Goal: Transaction & Acquisition: Purchase product/service

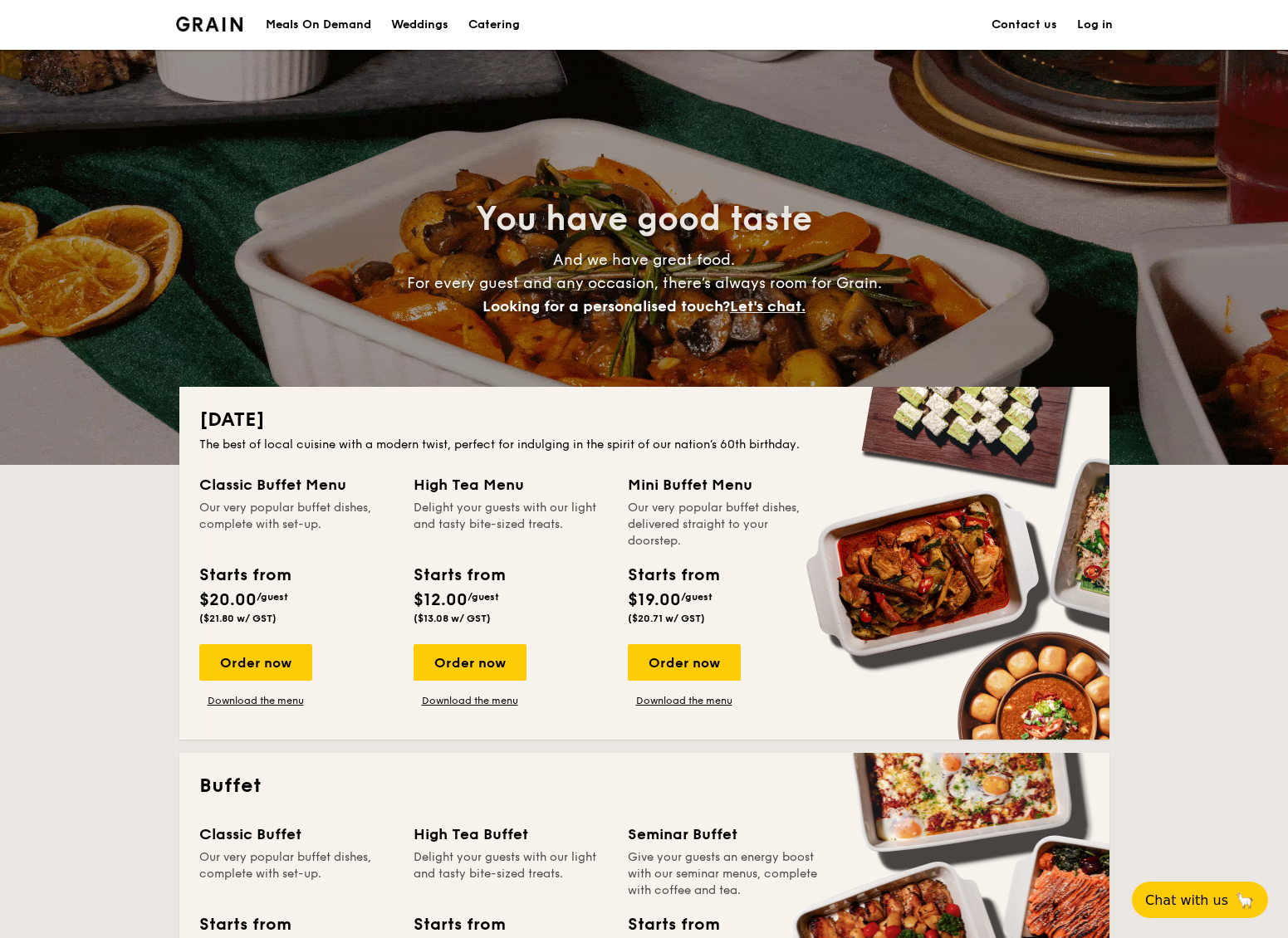
click at [1026, 22] on link "Contact us" at bounding box center [1025, 25] width 66 height 50
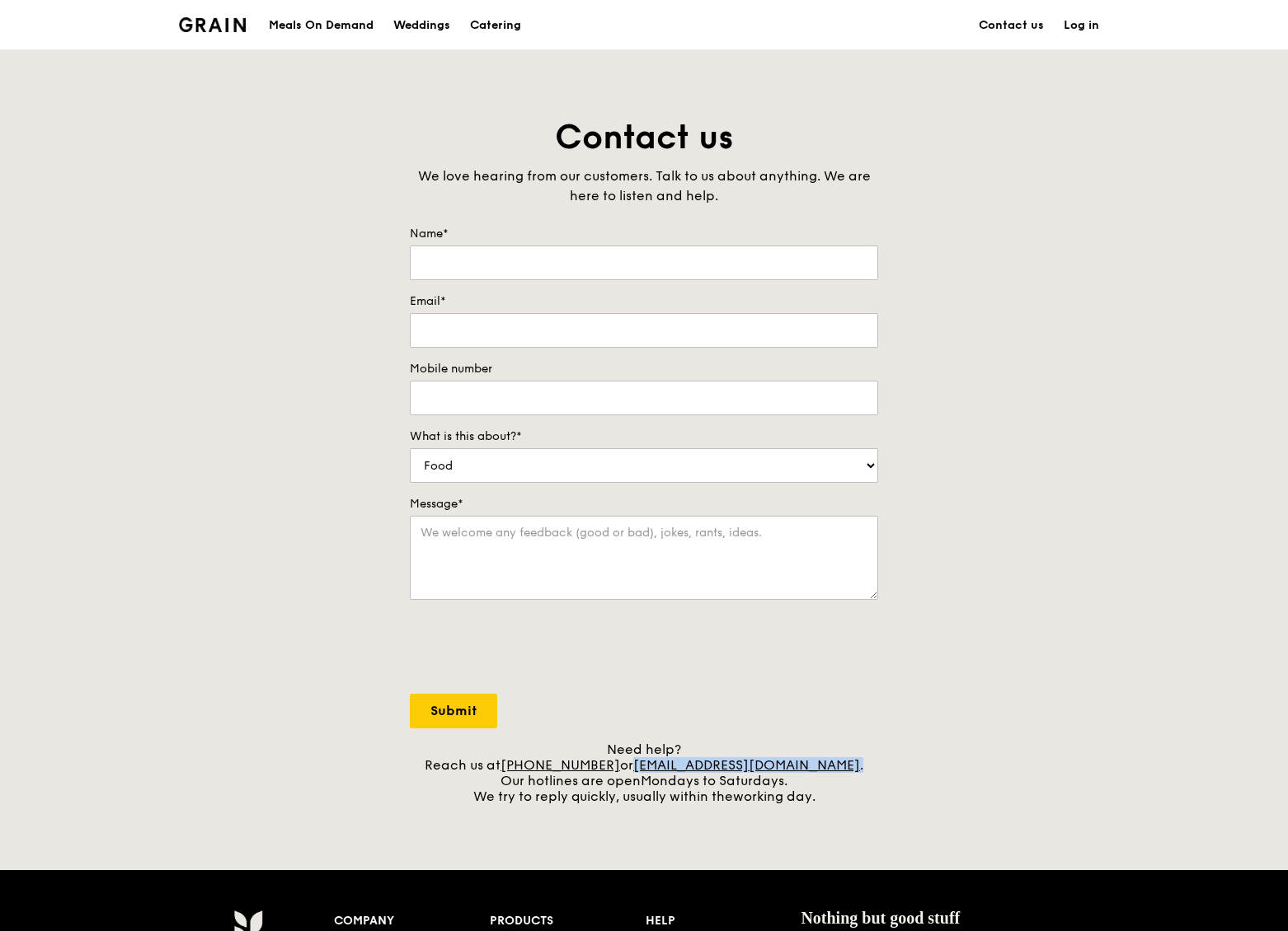
drag, startPoint x: 823, startPoint y: 772, endPoint x: 662, endPoint y: 767, distance: 161.1
click at [658, 769] on div "Need help? Reach us at [PHONE_NUMBER] or [EMAIL_ADDRESS][DOMAIN_NAME] . Our hot…" at bounding box center [644, 773] width 469 height 62
copy div "[EMAIL_ADDRESS][DOMAIN_NAME] ."
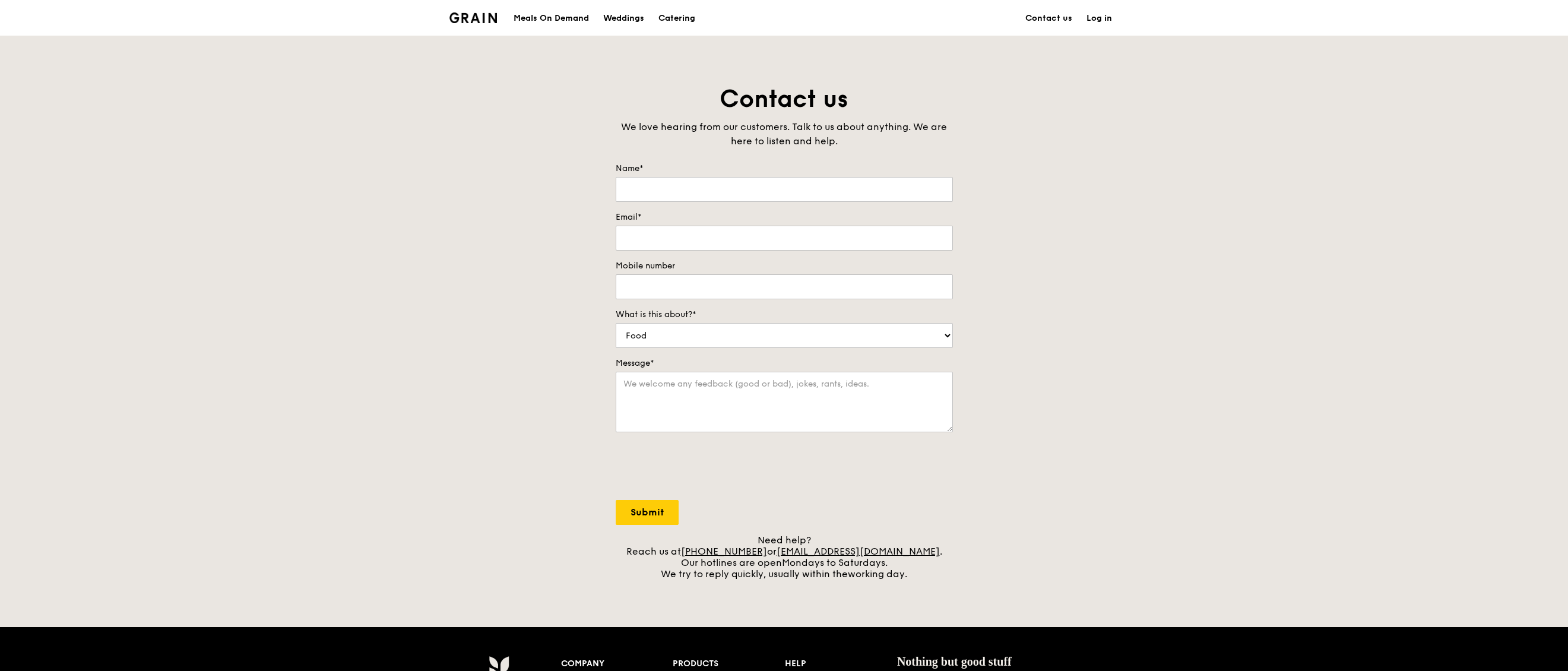
click at [535, 19] on div "Meals On Demand" at bounding box center [551, 19] width 75 height 36
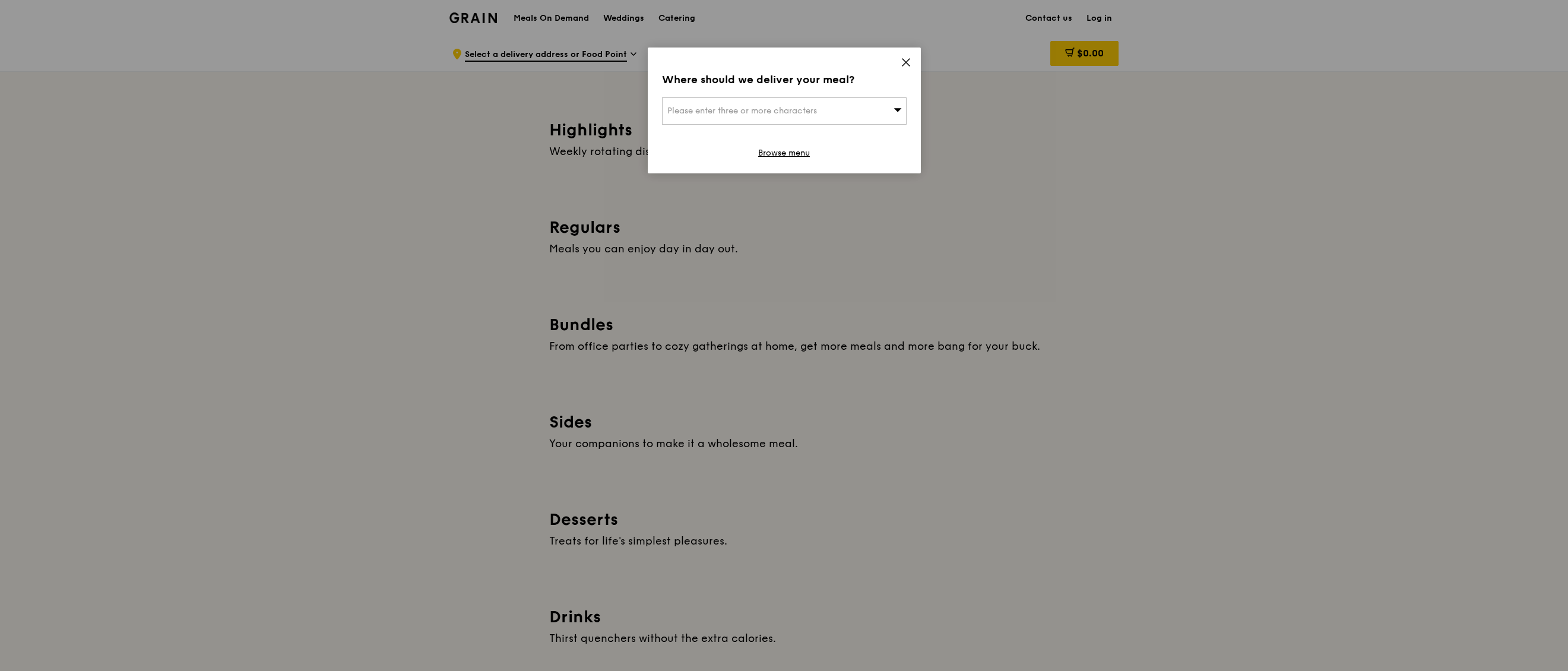
click at [906, 61] on icon at bounding box center [906, 62] width 11 height 11
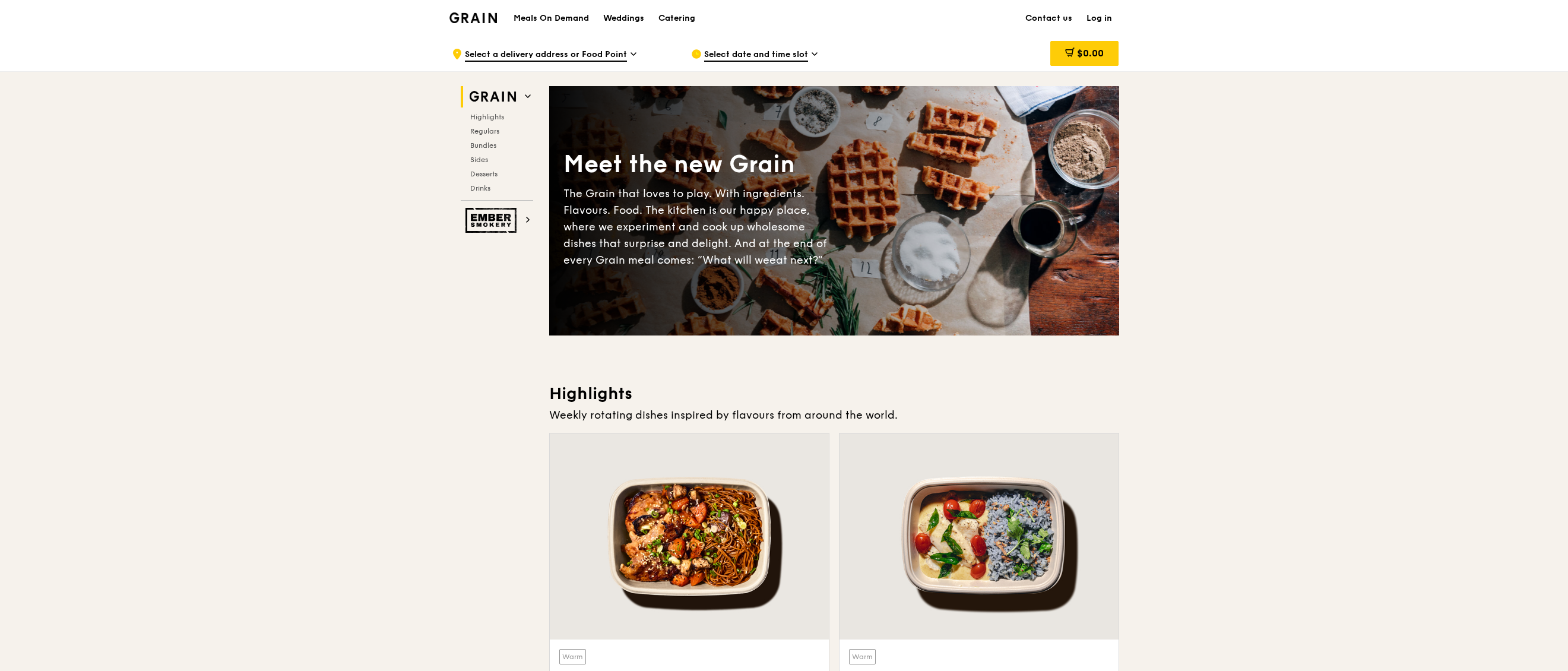
click at [812, 57] on icon at bounding box center [815, 53] width 6 height 11
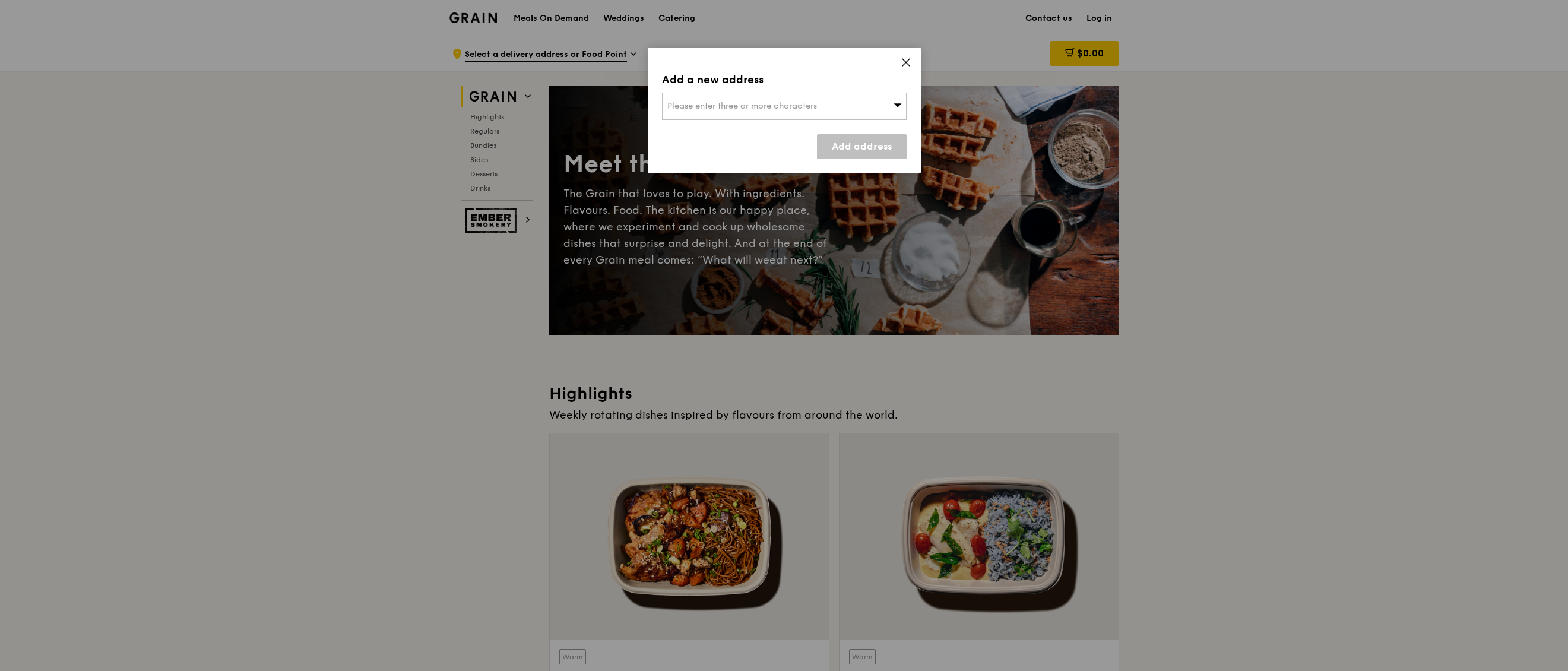
click at [897, 103] on icon at bounding box center [898, 105] width 9 height 9
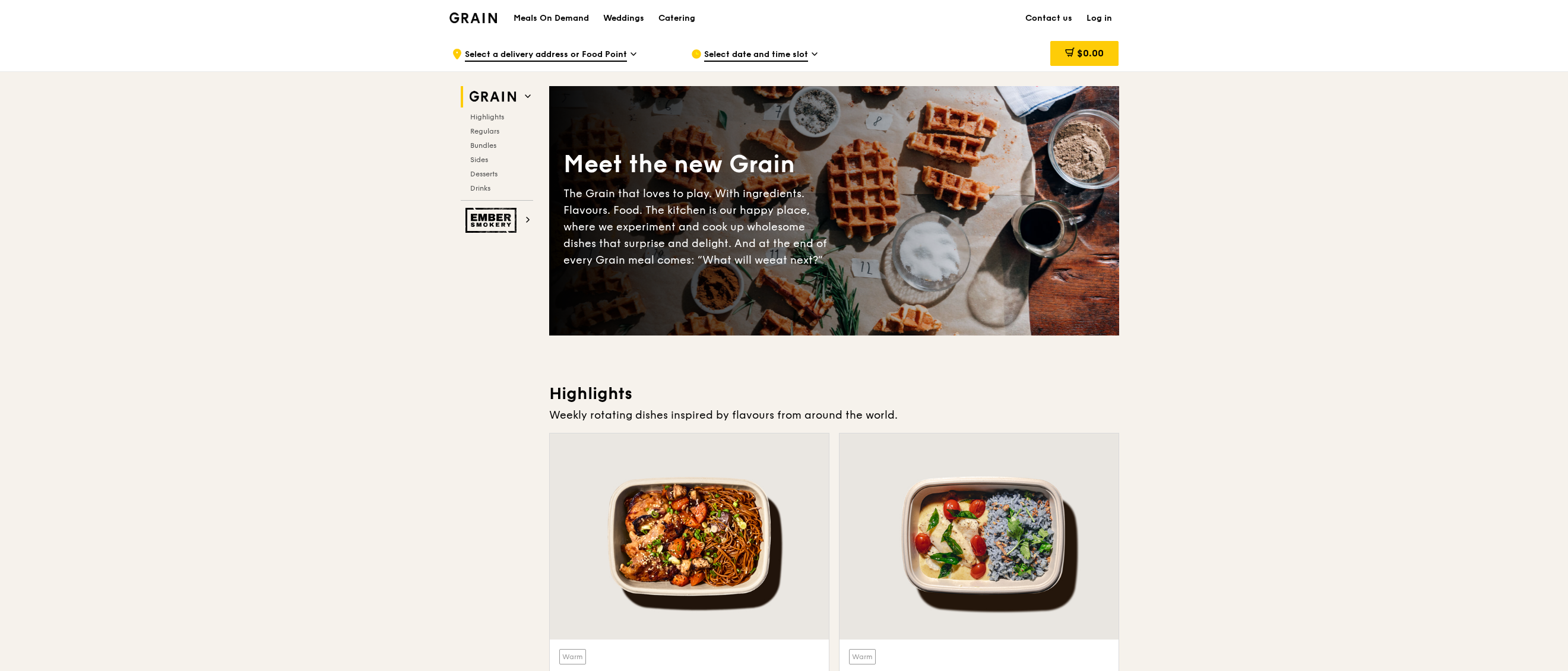
click at [633, 53] on icon at bounding box center [634, 53] width 6 height 11
click at [768, 58] on span "Select date and time slot" at bounding box center [756, 55] width 104 height 13
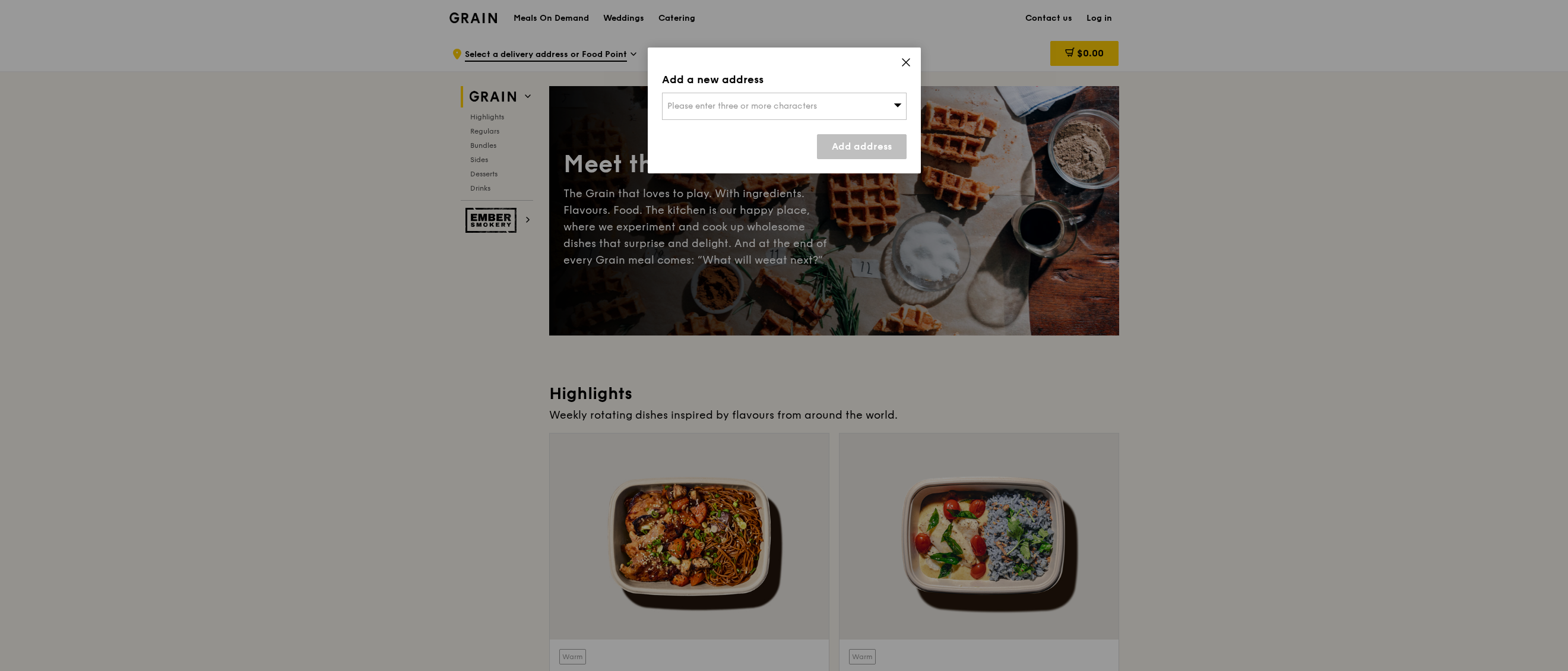
click at [749, 100] on div "Please enter three or more characters" at bounding box center [785, 106] width 245 height 27
type input "[STREET_ADDRESS]"
click at [698, 129] on div "[STREET_ADDRESS]" at bounding box center [755, 130] width 176 height 12
click at [860, 149] on link "Add address" at bounding box center [862, 146] width 90 height 25
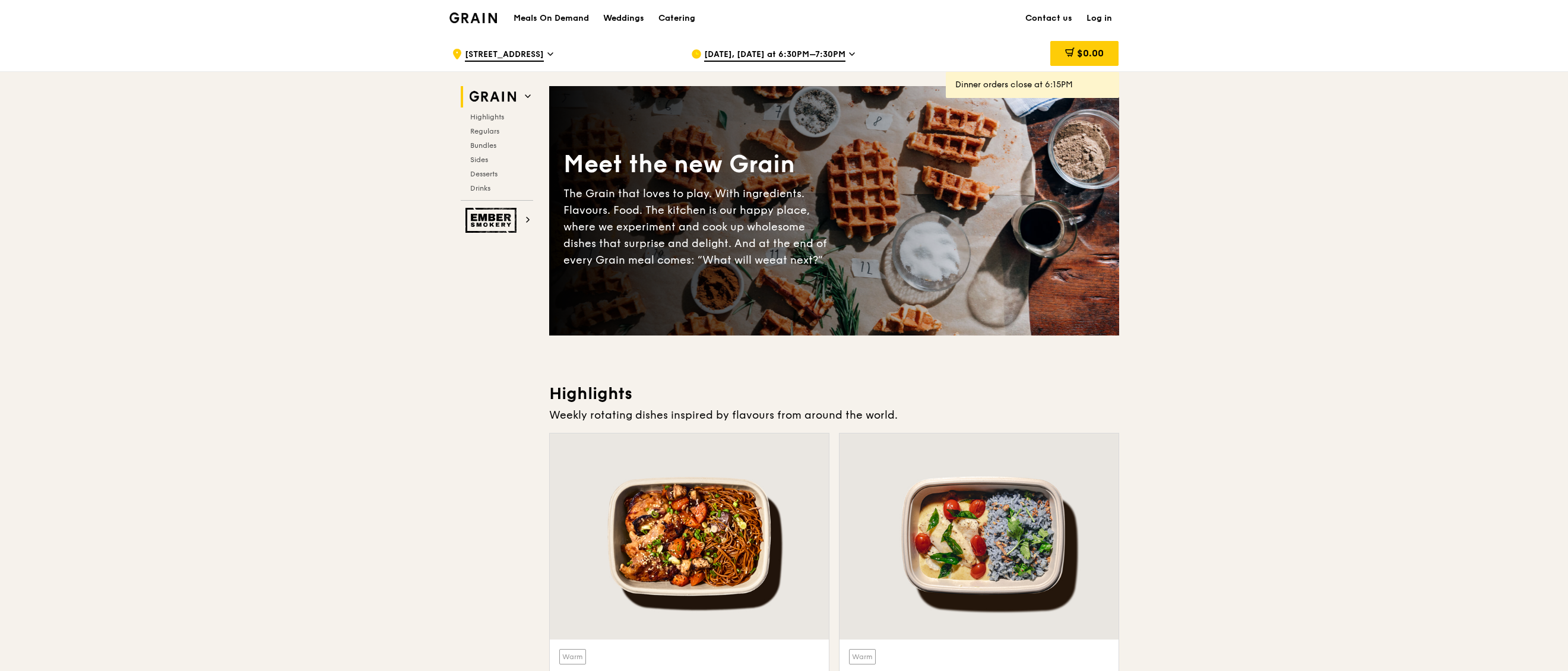
click at [850, 52] on icon at bounding box center [852, 53] width 6 height 11
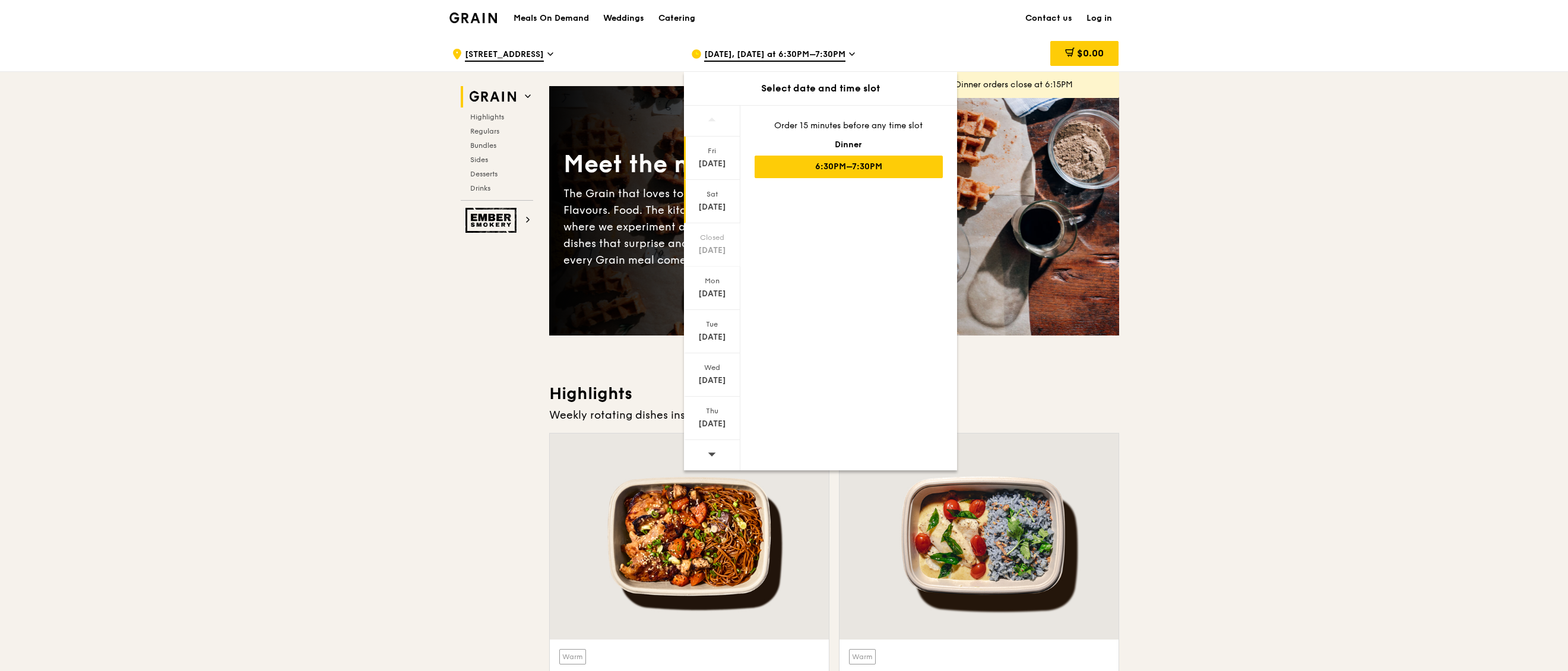
click at [713, 200] on div "[DATE]" at bounding box center [712, 202] width 56 height 43
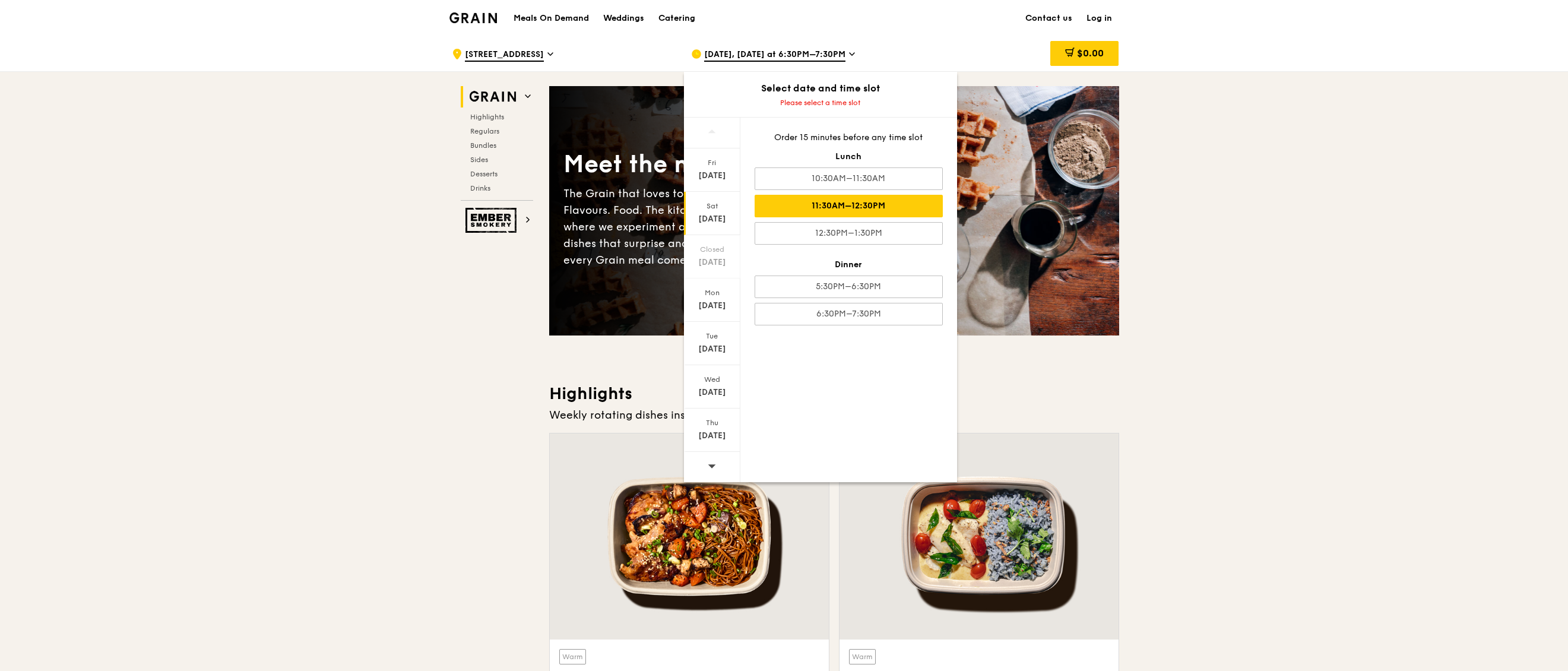
click at [884, 206] on div "11:30AM–12:30PM" at bounding box center [849, 207] width 188 height 23
